Goal: Entertainment & Leisure: Consume media (video, audio)

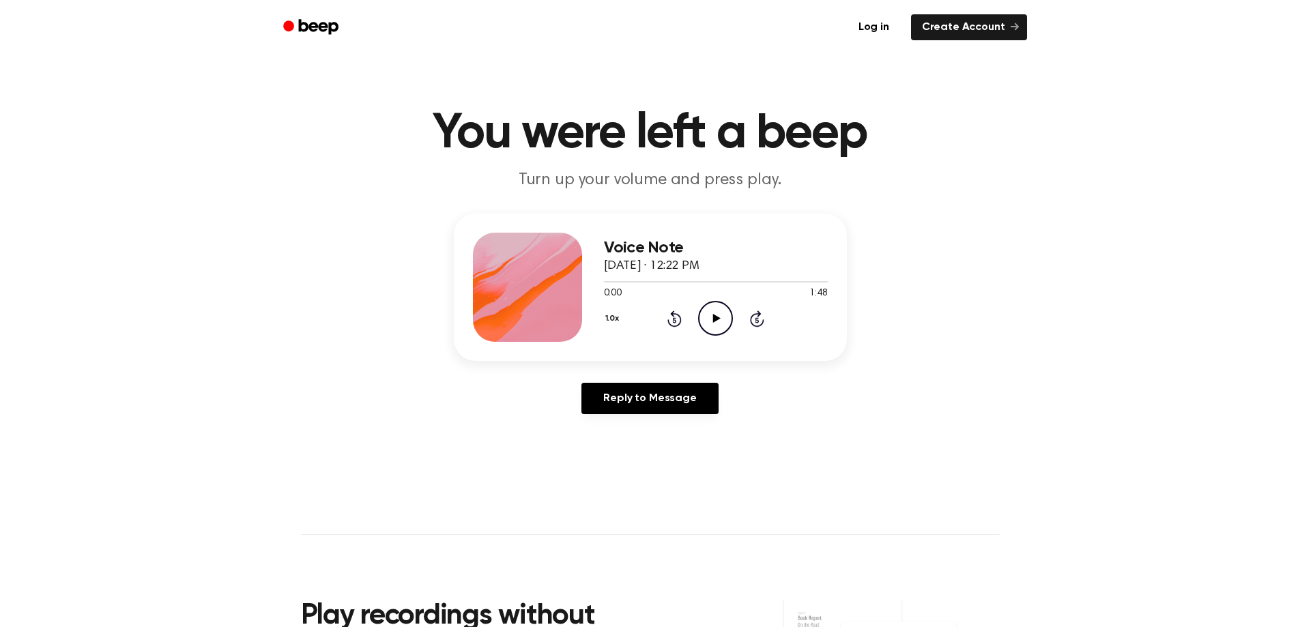
click at [716, 316] on icon at bounding box center [717, 318] width 8 height 9
click at [539, 281] on div at bounding box center [527, 287] width 109 height 109
click at [678, 322] on icon "Rewind 5 seconds" at bounding box center [674, 319] width 15 height 18
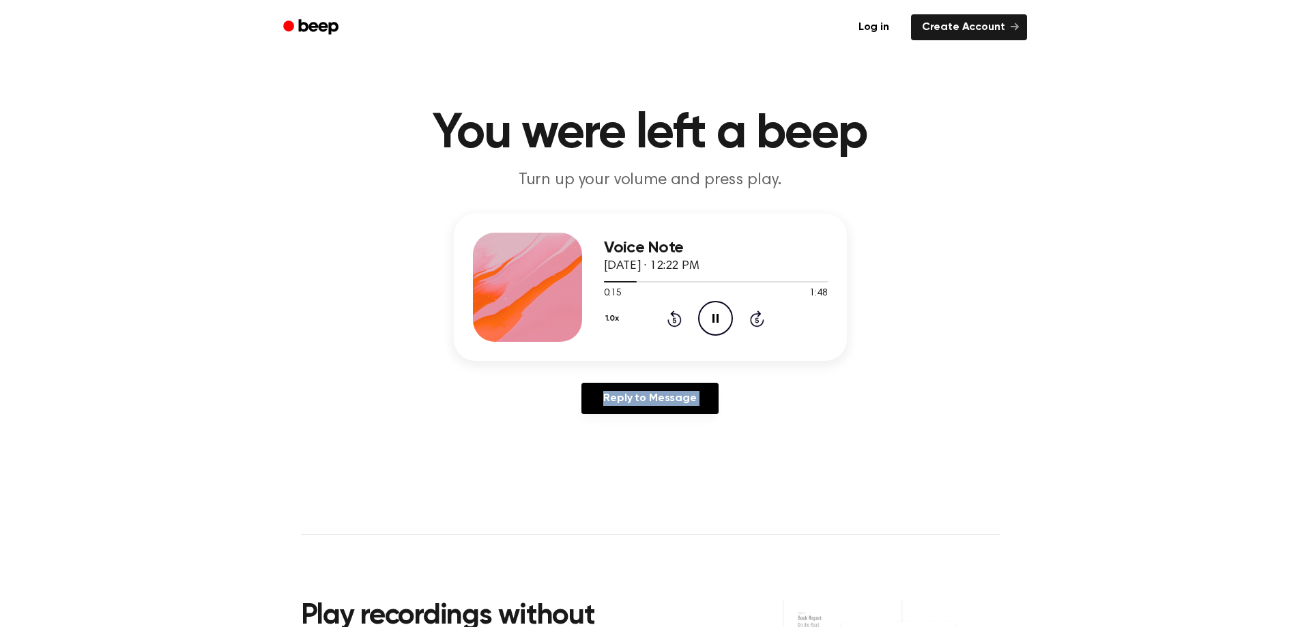
click at [678, 322] on icon "Rewind 5 seconds" at bounding box center [674, 319] width 15 height 18
click at [713, 317] on icon "Play Audio" at bounding box center [715, 318] width 35 height 35
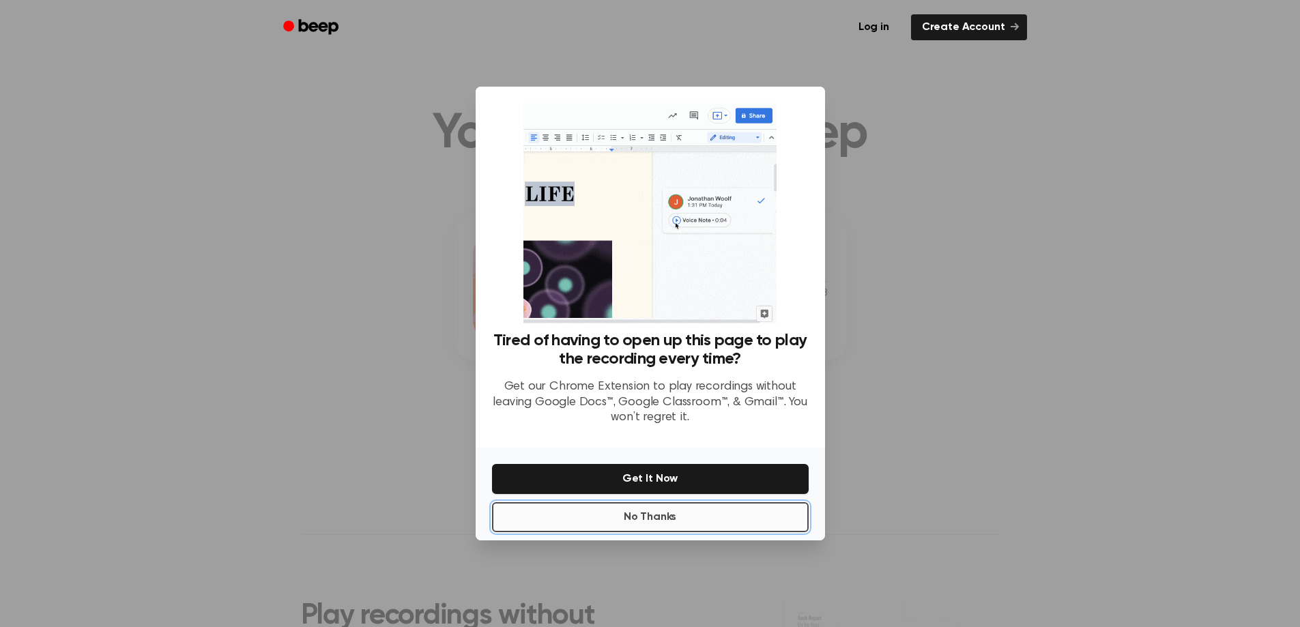
click at [704, 520] on button "No Thanks" at bounding box center [650, 517] width 317 height 30
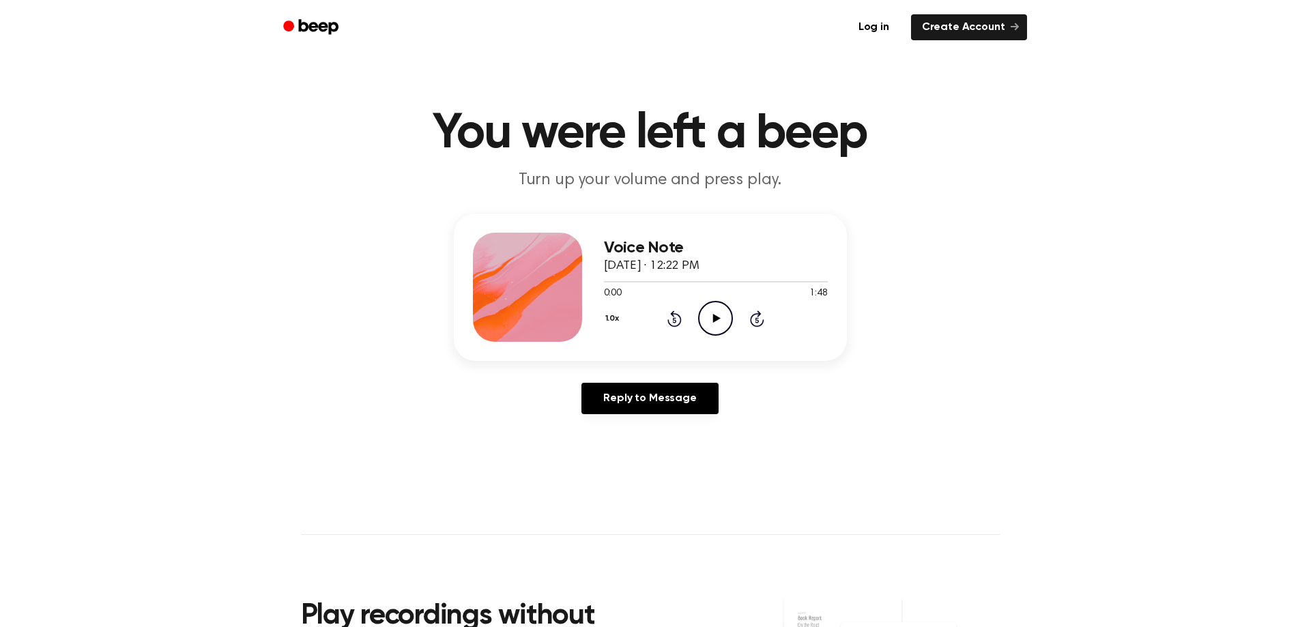
click at [723, 312] on icon "Play Audio" at bounding box center [715, 318] width 35 height 35
click at [214, 311] on div "Voice Note [DATE] · 12:22 PM 0:10 1:48 Your browser does not support the [objec…" at bounding box center [650, 320] width 1268 height 212
